Goal: Task Accomplishment & Management: Complete application form

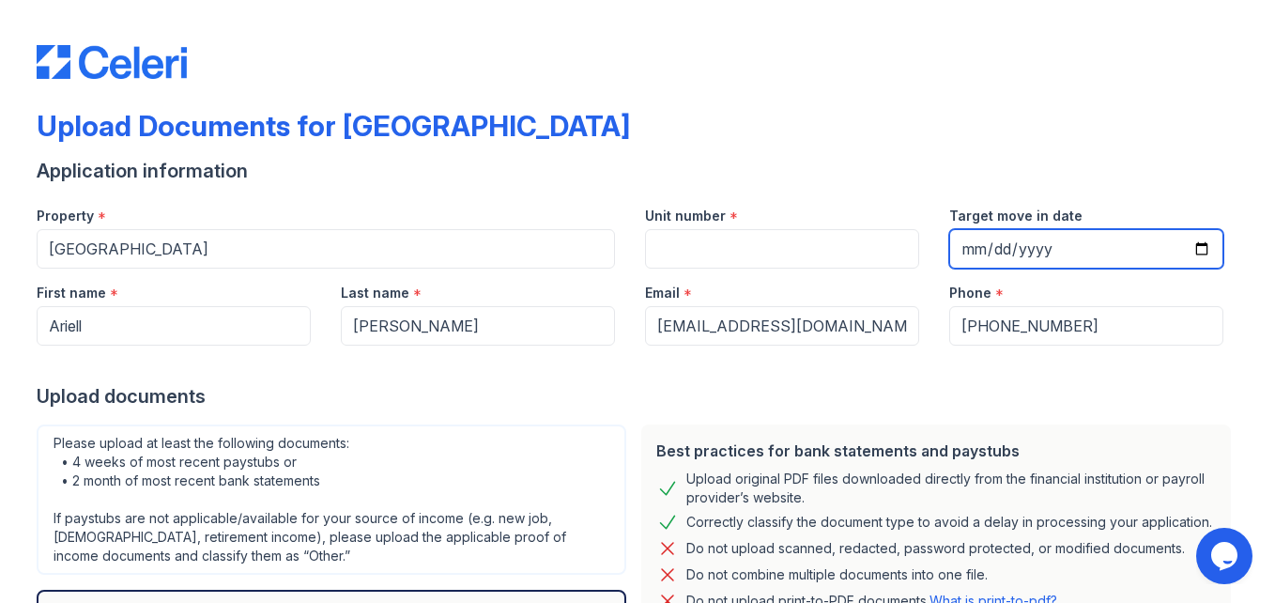
click at [1185, 253] on input "Target move in date" at bounding box center [1086, 248] width 274 height 39
type input "[DATE]"
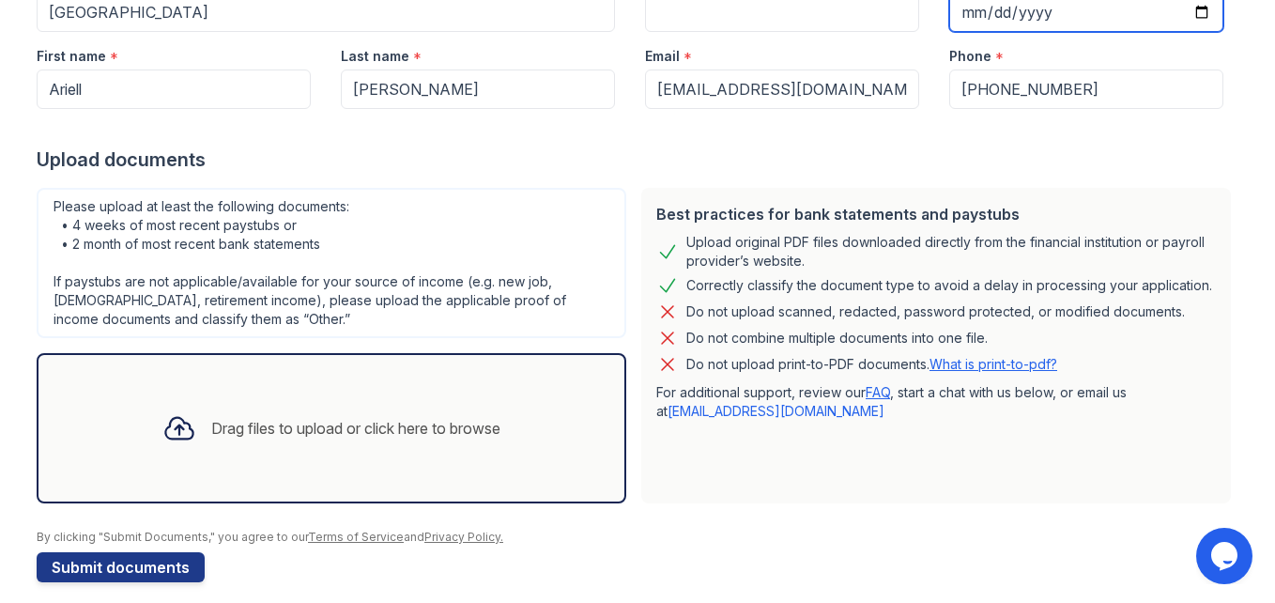
scroll to position [254, 0]
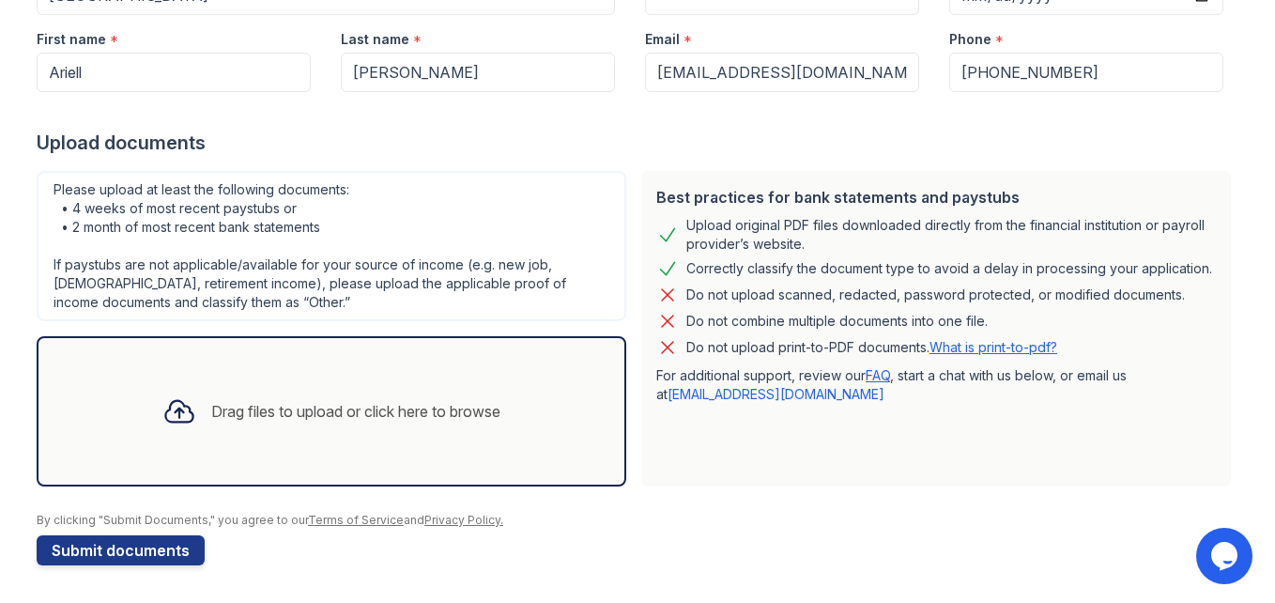
click at [444, 403] on div "Drag files to upload or click here to browse" at bounding box center [355, 411] width 289 height 23
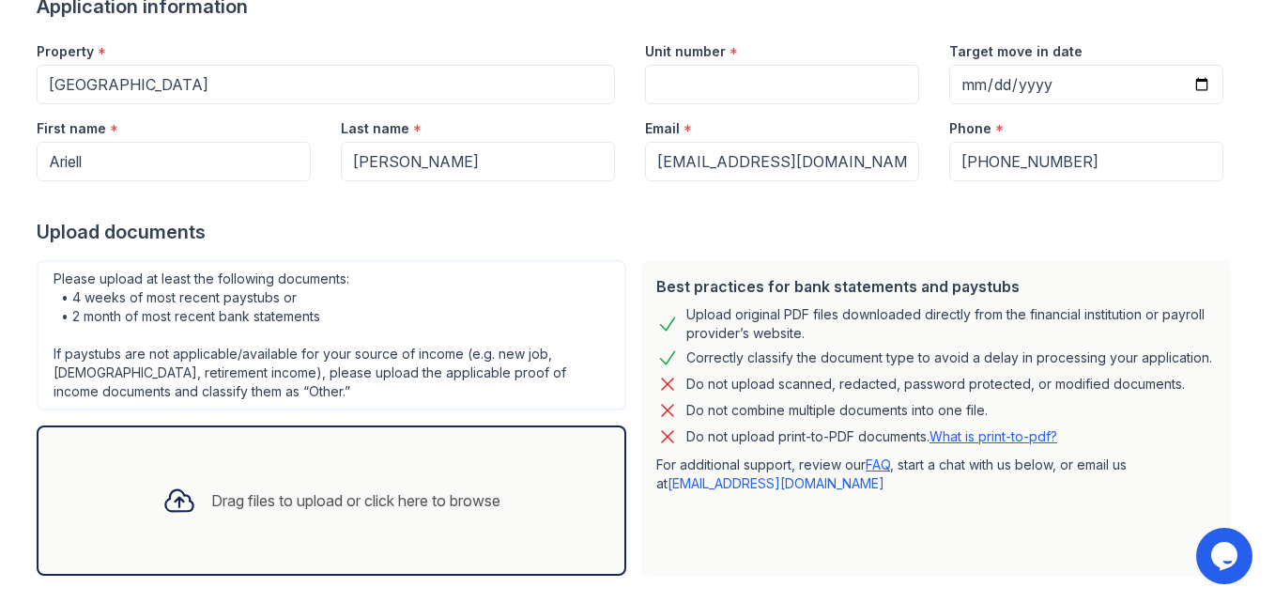
scroll to position [141, 0]
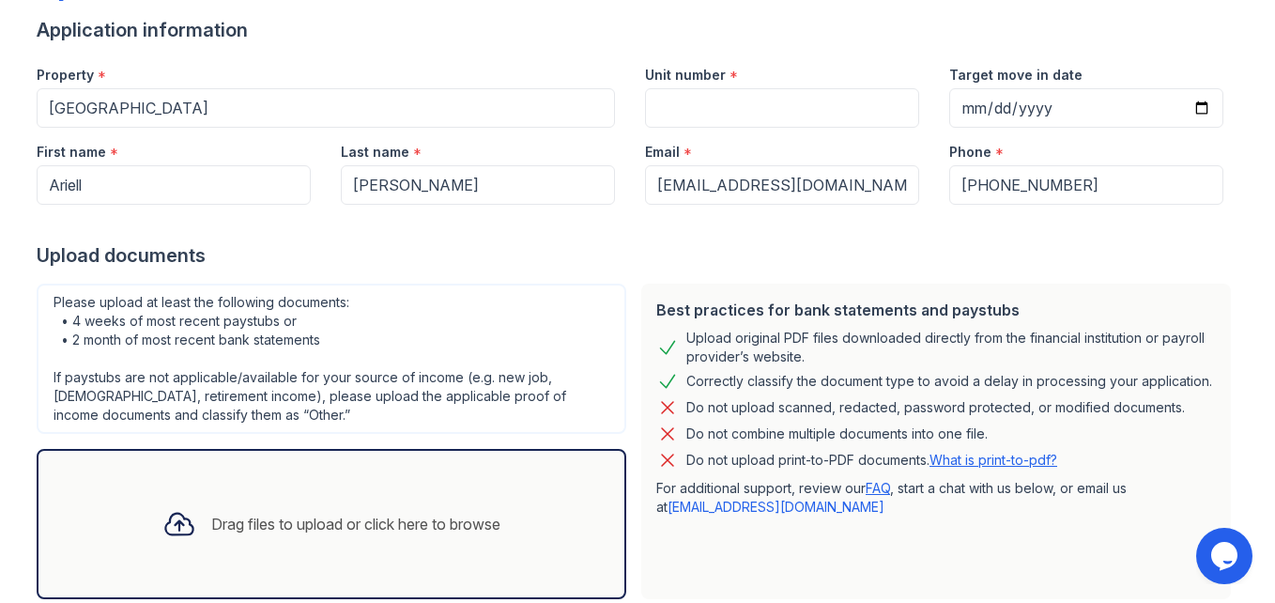
click at [295, 500] on div "Drag files to upload or click here to browse" at bounding box center [331, 524] width 368 height 64
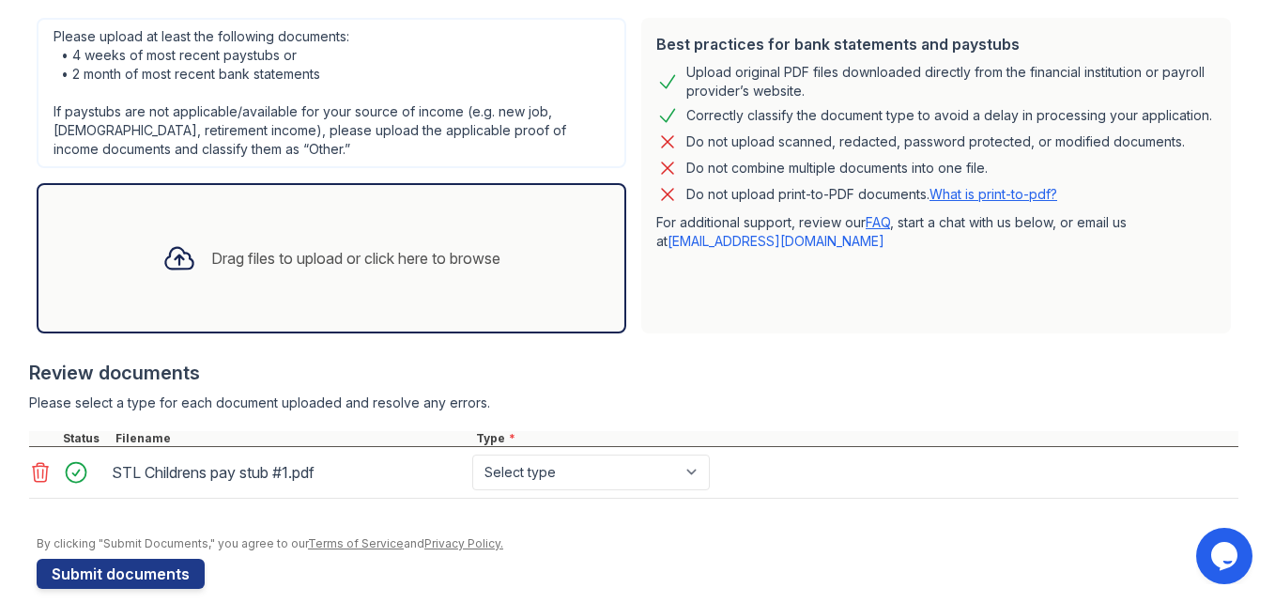
scroll to position [384, 0]
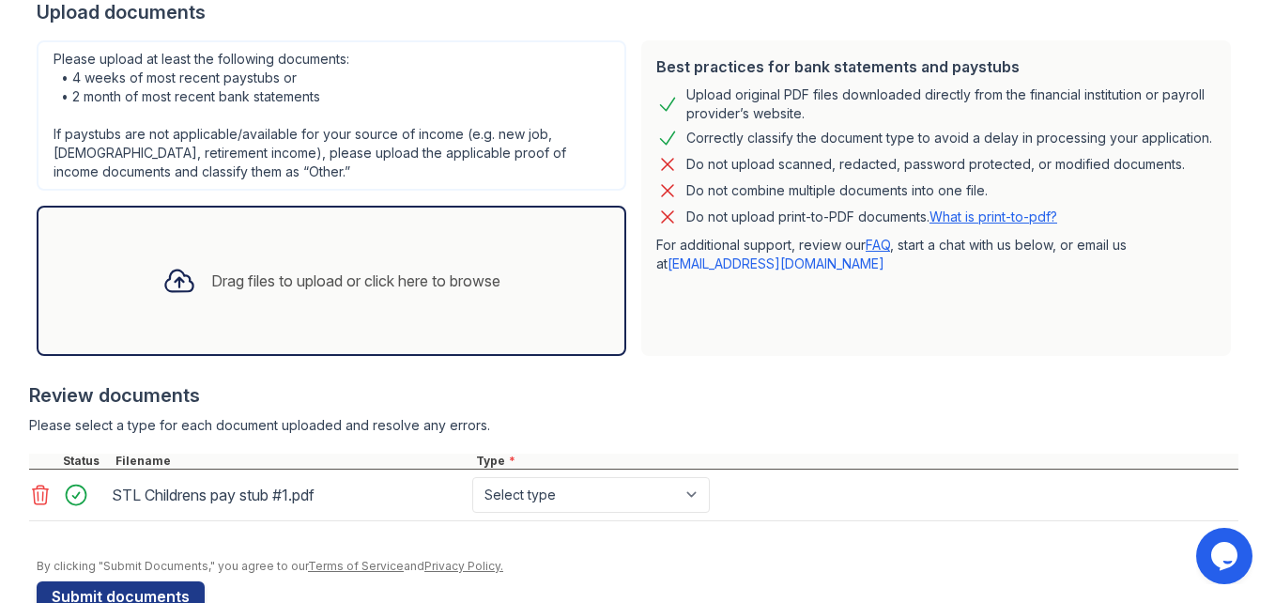
click at [270, 283] on div "Drag files to upload or click here to browse" at bounding box center [355, 281] width 289 height 23
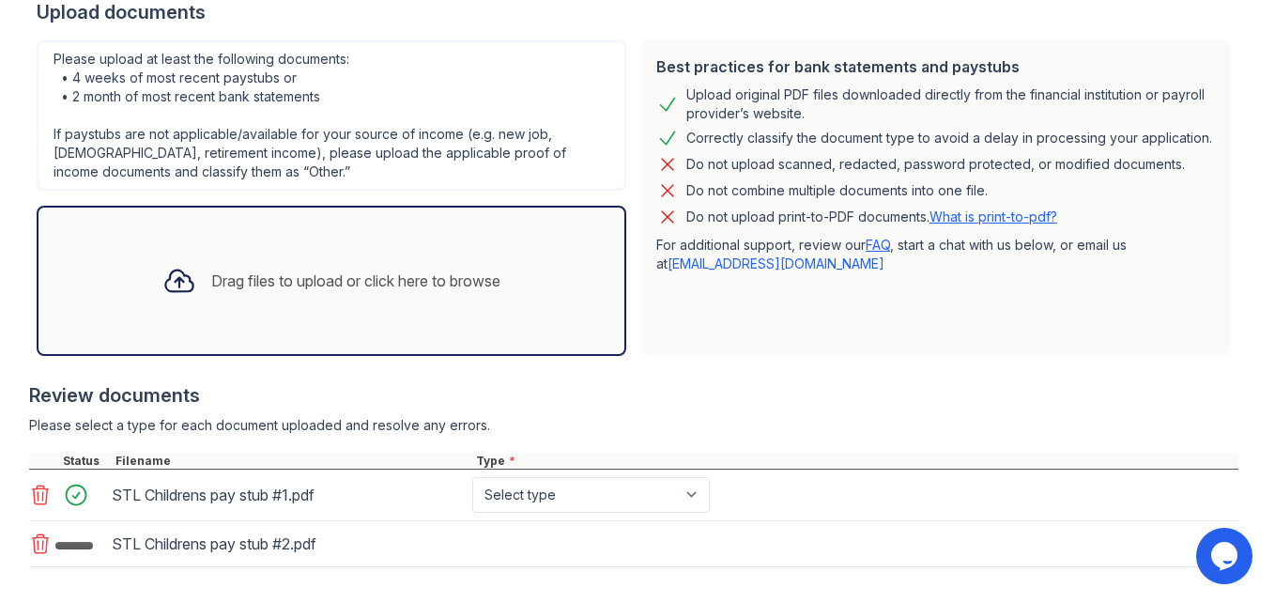
click at [351, 294] on div "Drag files to upload or click here to browse" at bounding box center [331, 281] width 368 height 64
click at [368, 289] on div "Drag files to upload or click here to browse" at bounding box center [355, 281] width 289 height 23
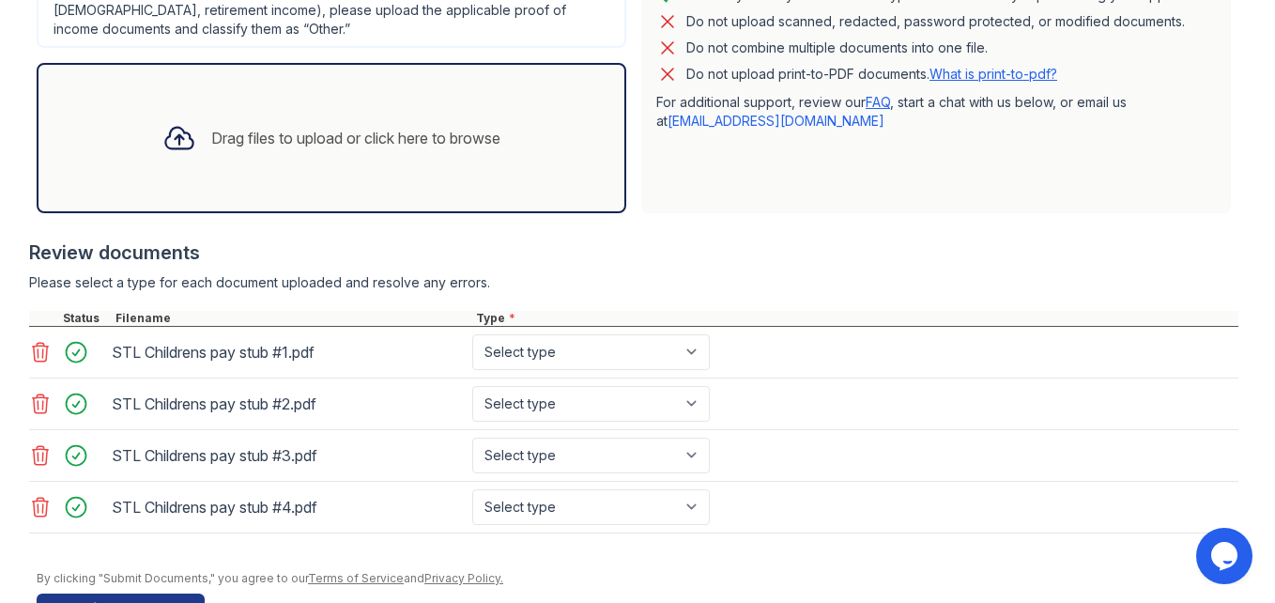
scroll to position [533, 0]
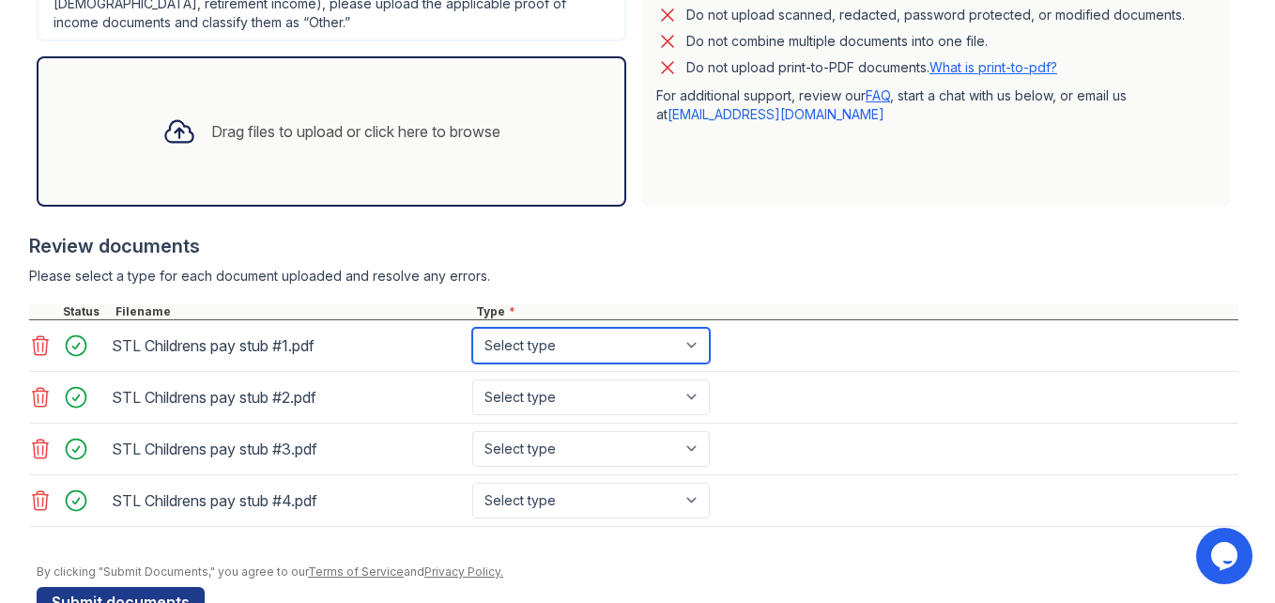
click at [542, 347] on select "Select type Paystub Bank Statement Offer Letter Tax Documents Benefit Award Let…" at bounding box center [591, 346] width 238 height 36
select select "paystub"
click at [472, 328] on select "Select type Paystub Bank Statement Offer Letter Tax Documents Benefit Award Let…" at bounding box center [591, 346] width 238 height 36
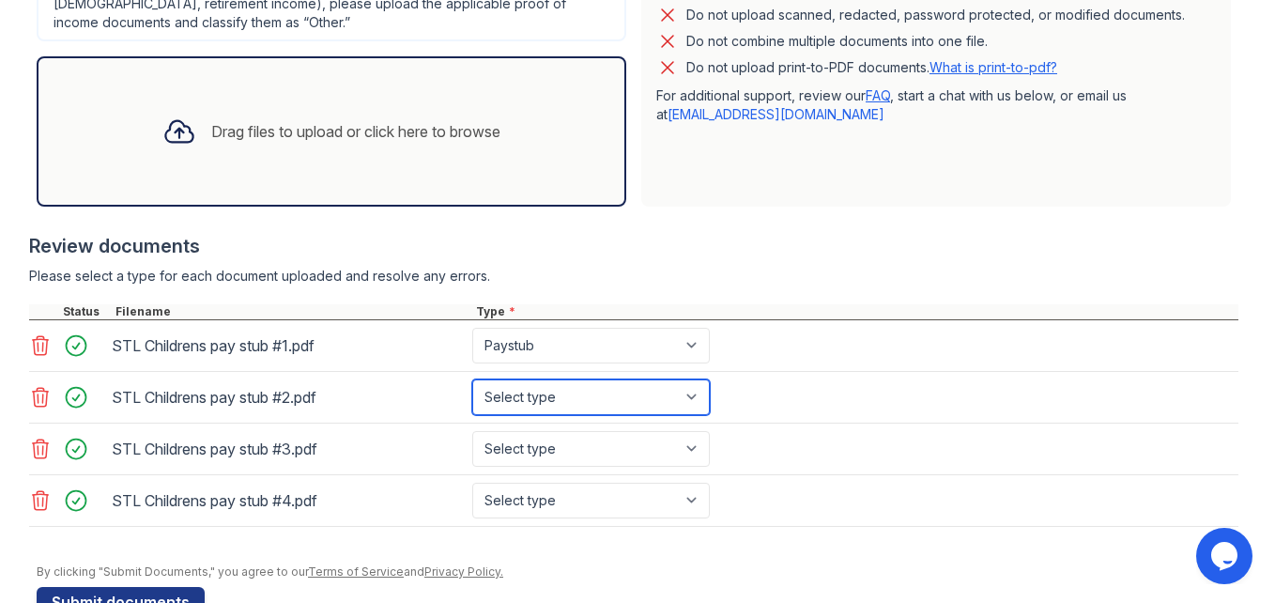
click at [548, 392] on select "Select type Paystub Bank Statement Offer Letter Tax Documents Benefit Award Let…" at bounding box center [591, 397] width 238 height 36
select select "paystub"
click at [472, 379] on select "Select type Paystub Bank Statement Offer Letter Tax Documents Benefit Award Let…" at bounding box center [591, 397] width 238 height 36
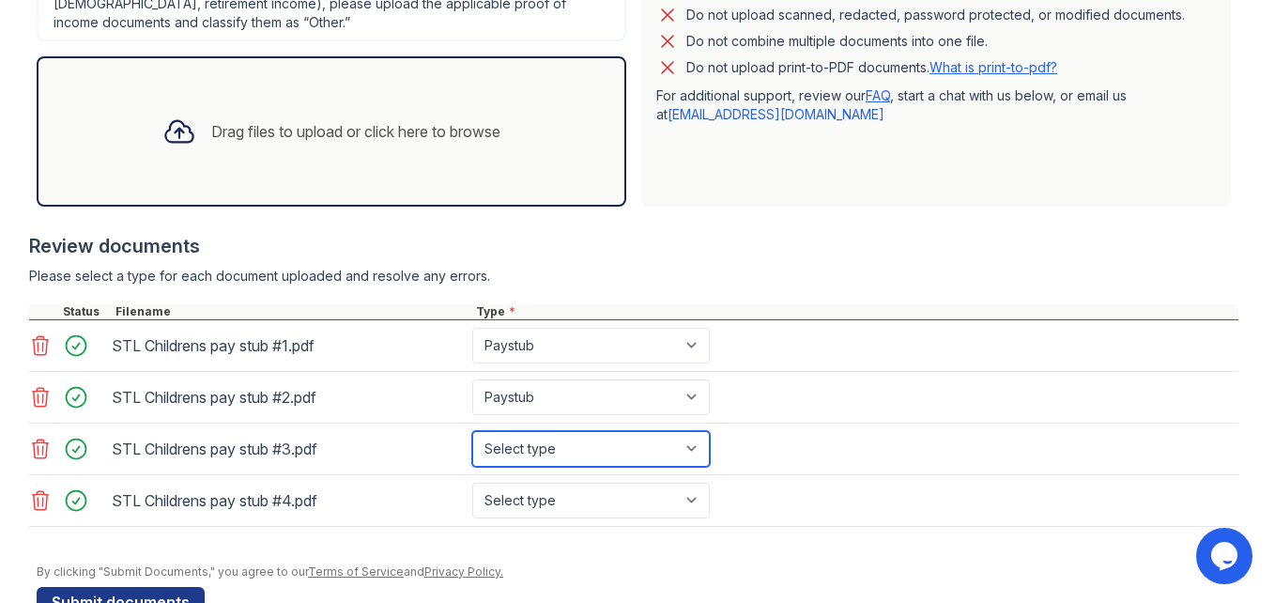
click at [526, 455] on select "Select type Paystub Bank Statement Offer Letter Tax Documents Benefit Award Let…" at bounding box center [591, 449] width 238 height 36
select select "paystub"
click at [472, 431] on select "Select type Paystub Bank Statement Offer Letter Tax Documents Benefit Award Let…" at bounding box center [591, 449] width 238 height 36
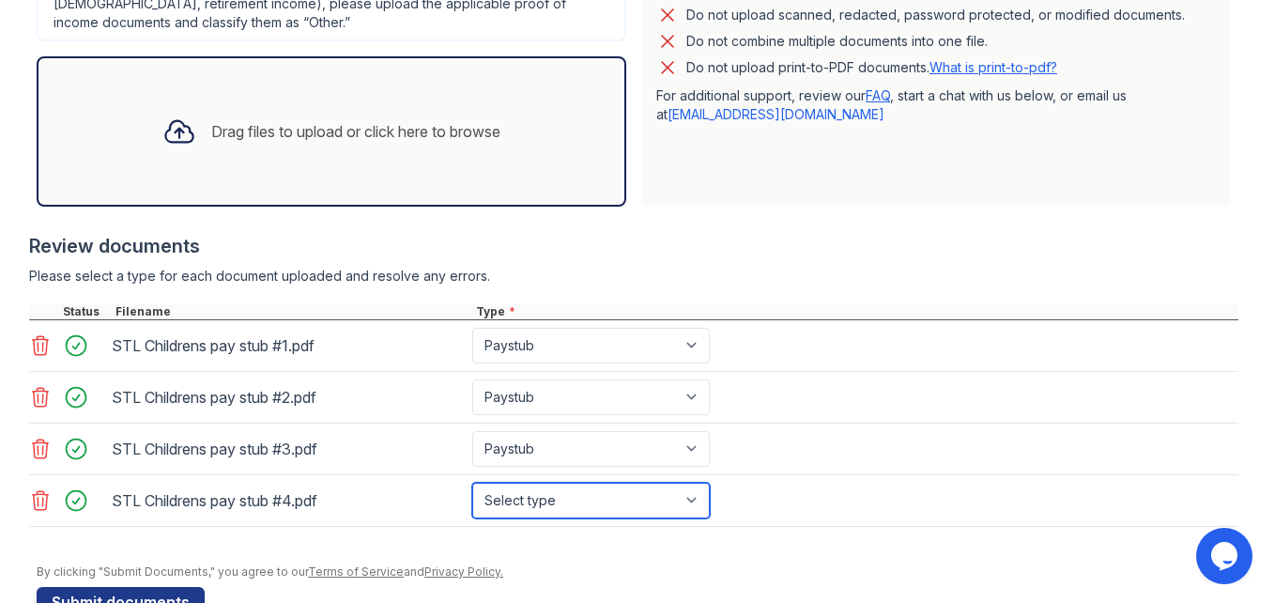
click at [542, 497] on select "Select type Paystub Bank Statement Offer Letter Tax Documents Benefit Award Let…" at bounding box center [591, 501] width 238 height 36
select select "paystub"
click at [472, 483] on select "Select type Paystub Bank Statement Offer Letter Tax Documents Benefit Award Let…" at bounding box center [591, 501] width 238 height 36
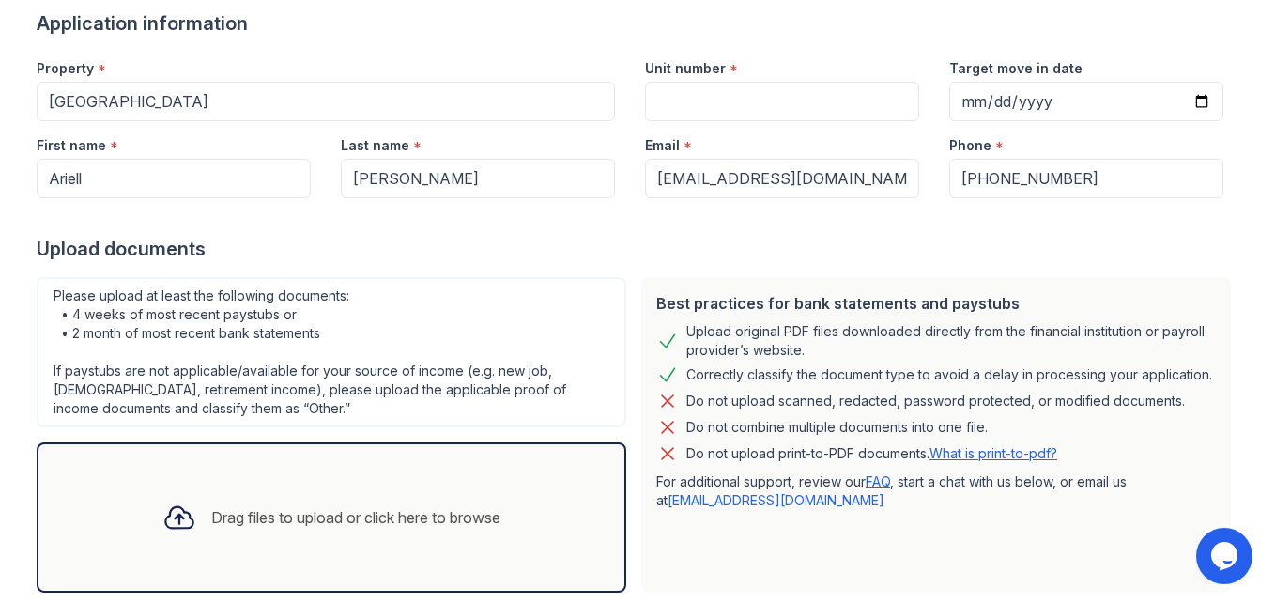
scroll to position [8, 0]
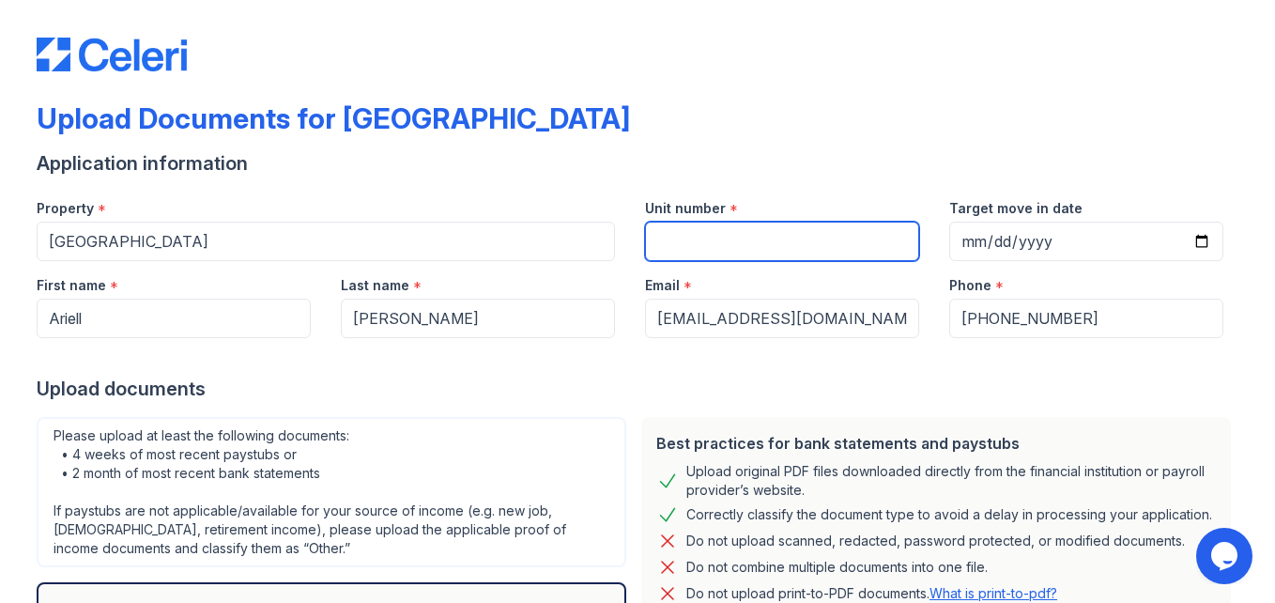
click at [819, 255] on input "Unit number" at bounding box center [782, 241] width 274 height 39
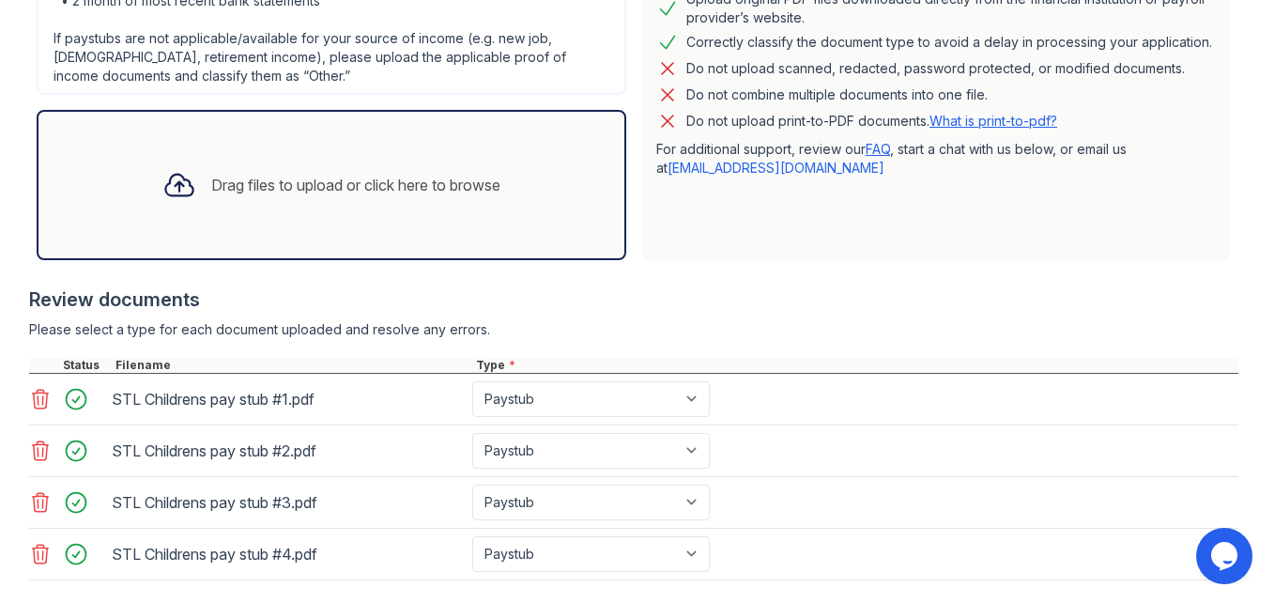
scroll to position [585, 0]
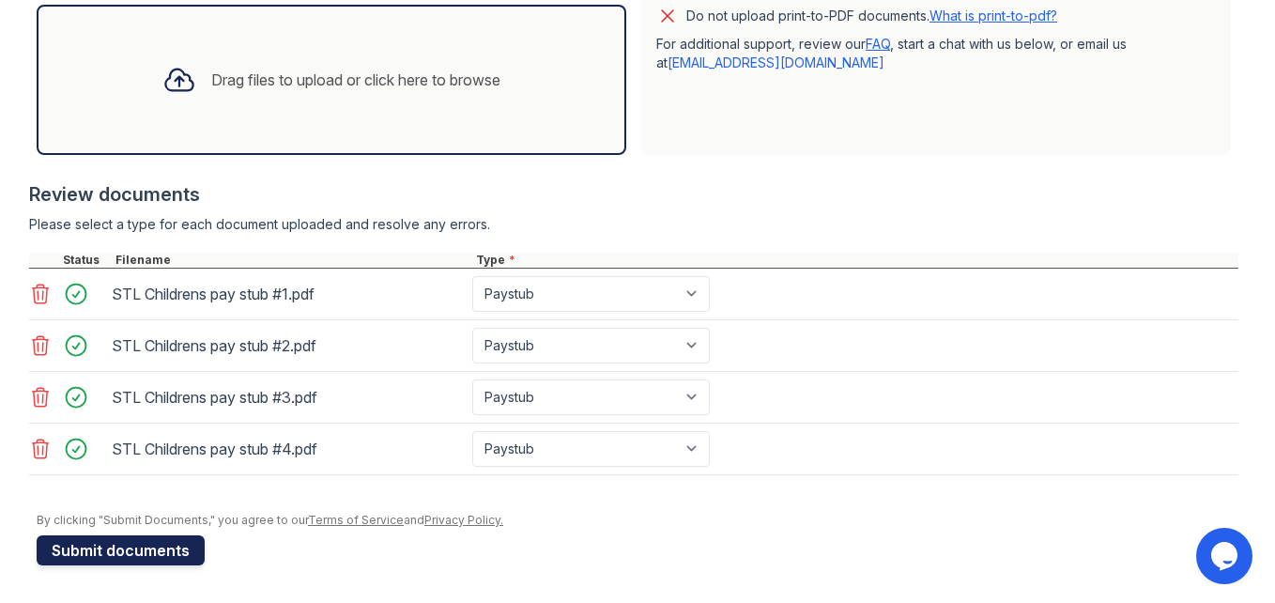
type input "B1 Updated"
click at [177, 544] on button "Submit documents" at bounding box center [121, 550] width 168 height 30
